Goal: Navigation & Orientation: Find specific page/section

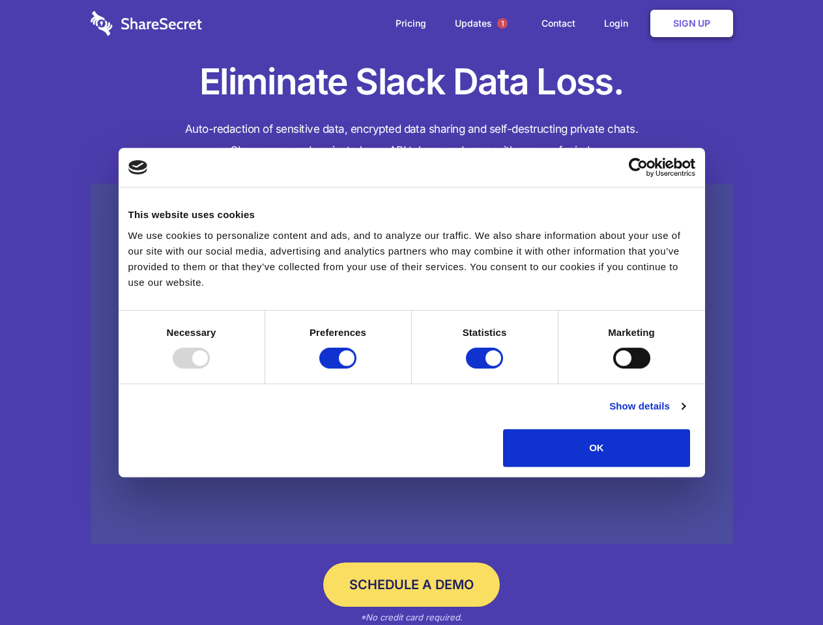
click at [210, 369] on div at bounding box center [191, 358] width 37 height 21
click at [356, 369] on input "Preferences" at bounding box center [337, 358] width 37 height 21
checkbox input "false"
click at [486, 369] on input "Statistics" at bounding box center [484, 358] width 37 height 21
checkbox input "false"
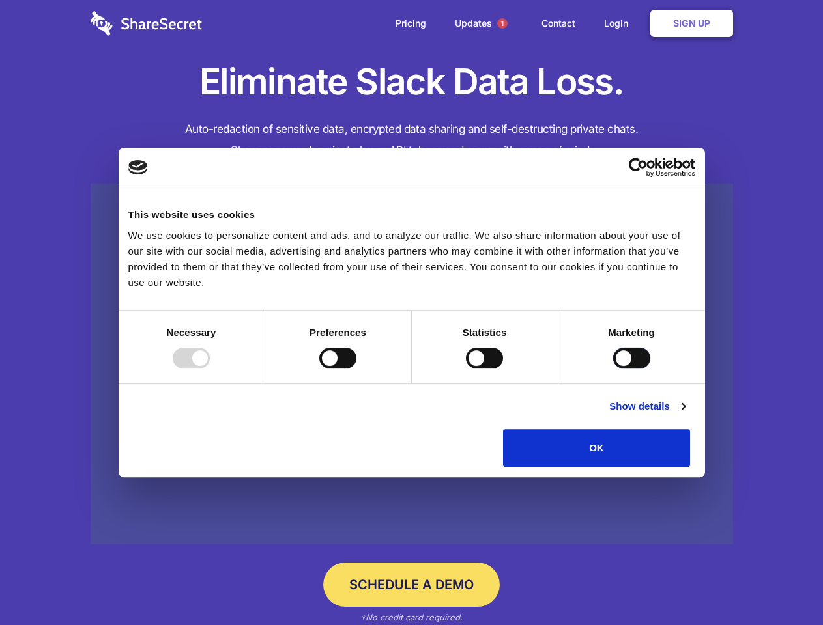
click at [613, 369] on input "Marketing" at bounding box center [631, 358] width 37 height 21
checkbox input "true"
click at [684, 414] on link "Show details" at bounding box center [647, 407] width 76 height 16
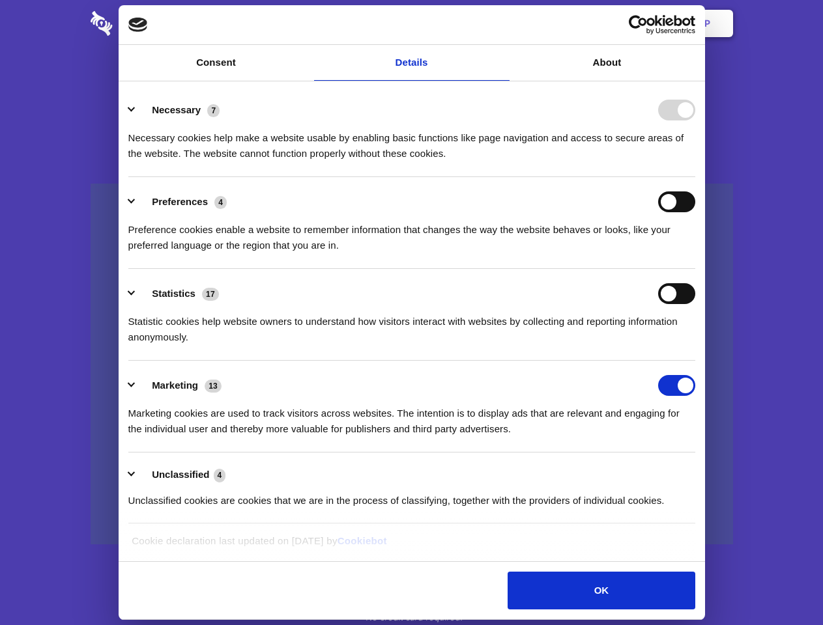
click at [695, 177] on li "Necessary 7 Necessary cookies help make a website usable by enabling basic func…" at bounding box center [411, 131] width 567 height 92
click at [501, 23] on span "1" at bounding box center [502, 23] width 10 height 10
